Goal: Information Seeking & Learning: Compare options

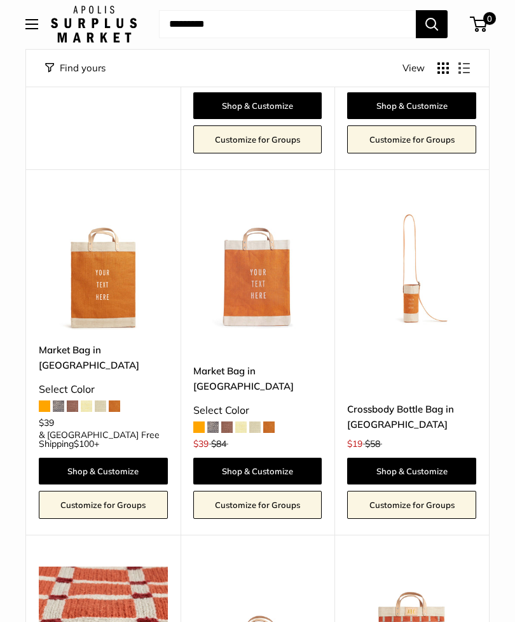
scroll to position [1904, 0]
click at [268, 241] on div "Upgrade: Next Day Fulfillment Save $45 Market Bag in Citrus Select Color $39 $8…" at bounding box center [258, 351] width 155 height 365
click at [268, 214] on img at bounding box center [257, 265] width 129 height 129
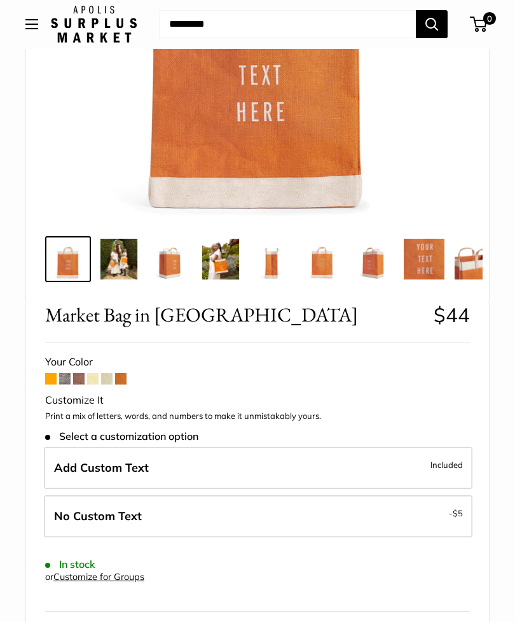
scroll to position [344, 0]
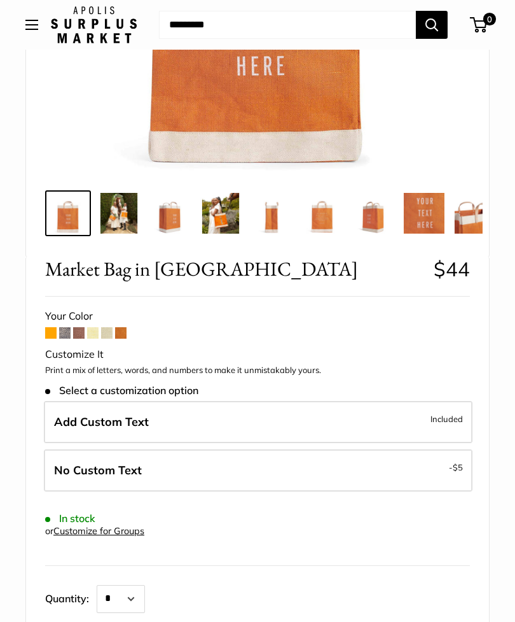
click at [80, 331] on span at bounding box center [78, 332] width 11 height 11
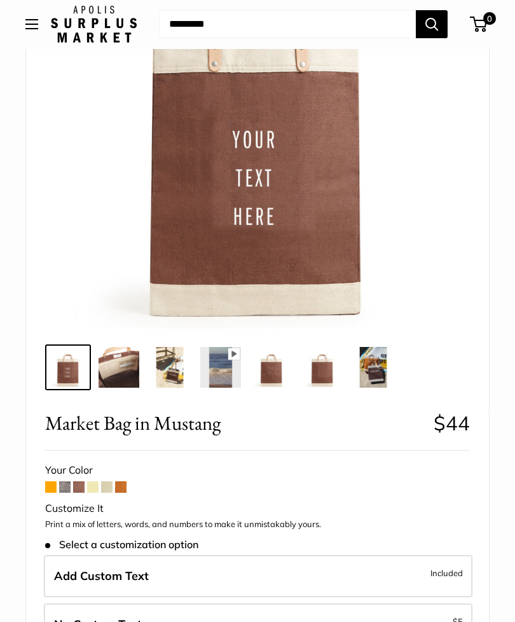
scroll to position [190, 0]
click at [52, 486] on span at bounding box center [50, 486] width 11 height 11
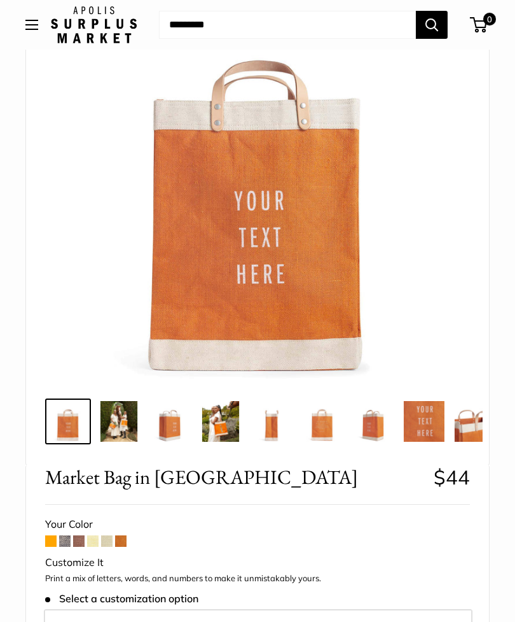
scroll to position [141, 0]
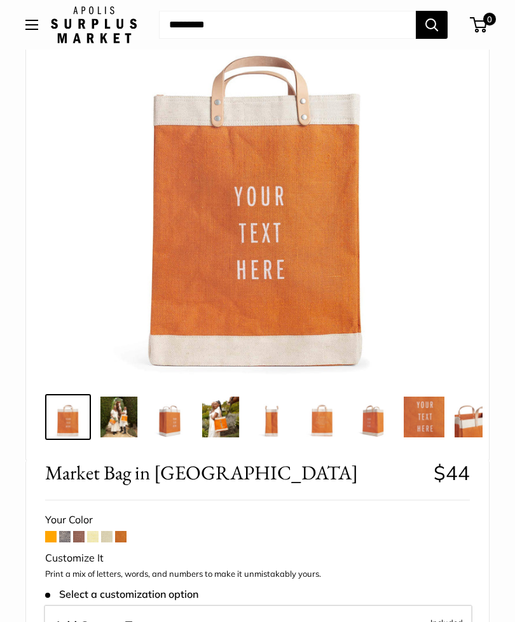
click at [125, 534] on span at bounding box center [120, 536] width 11 height 11
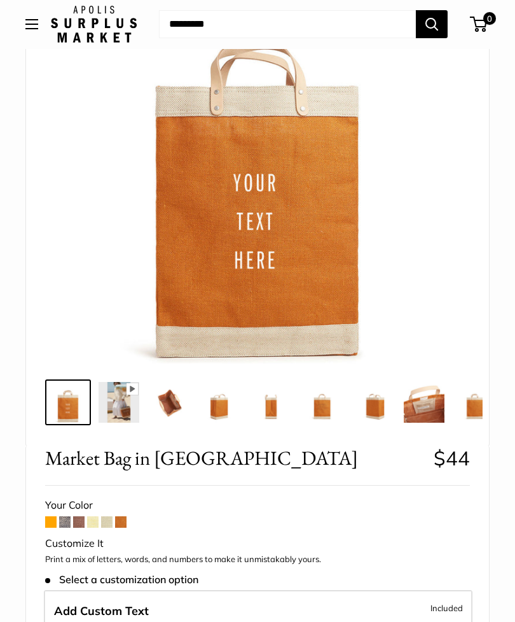
scroll to position [195, 0]
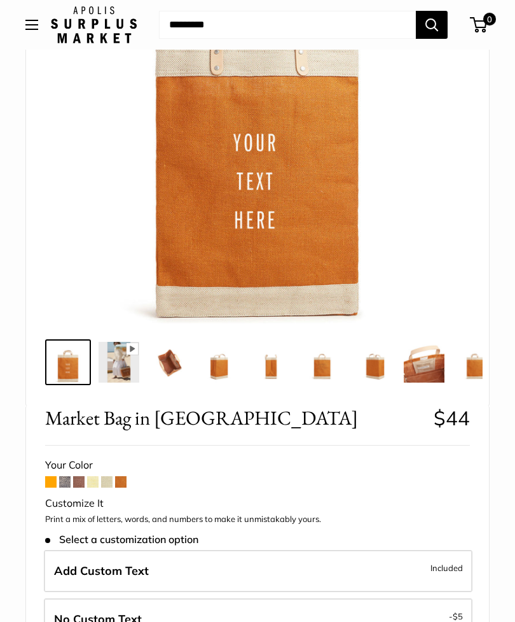
click at [125, 483] on span at bounding box center [120, 481] width 11 height 11
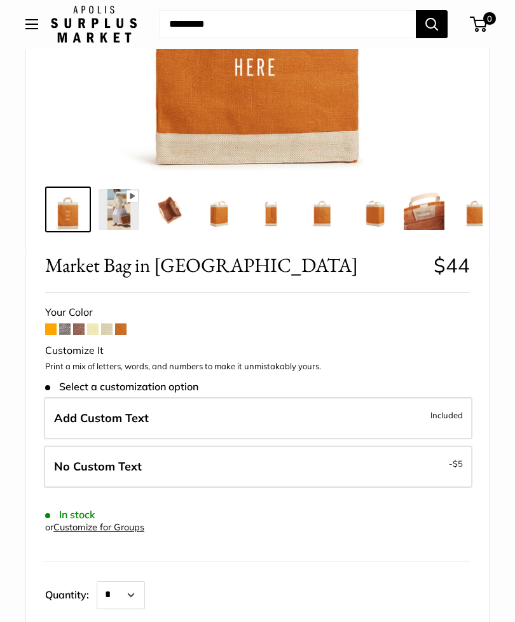
scroll to position [348, 0]
click at [47, 325] on span at bounding box center [50, 328] width 11 height 11
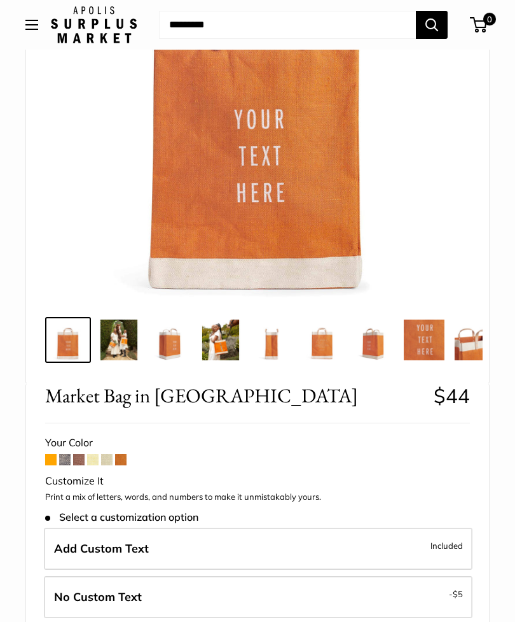
scroll to position [159, 0]
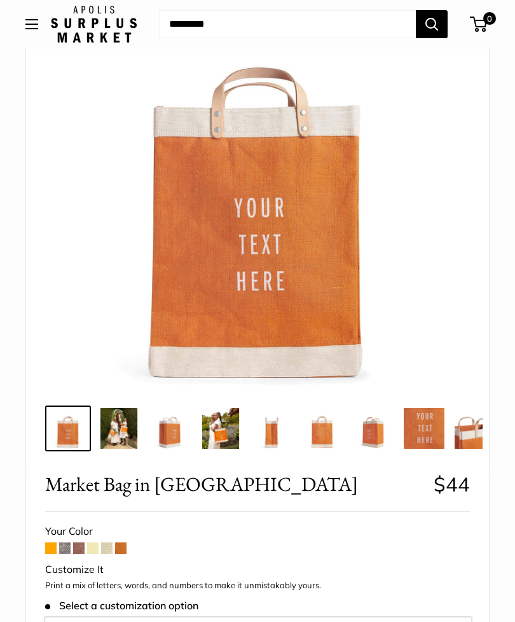
scroll to position [129, 0]
click at [123, 547] on span at bounding box center [120, 547] width 11 height 11
